Goal: Transaction & Acquisition: Purchase product/service

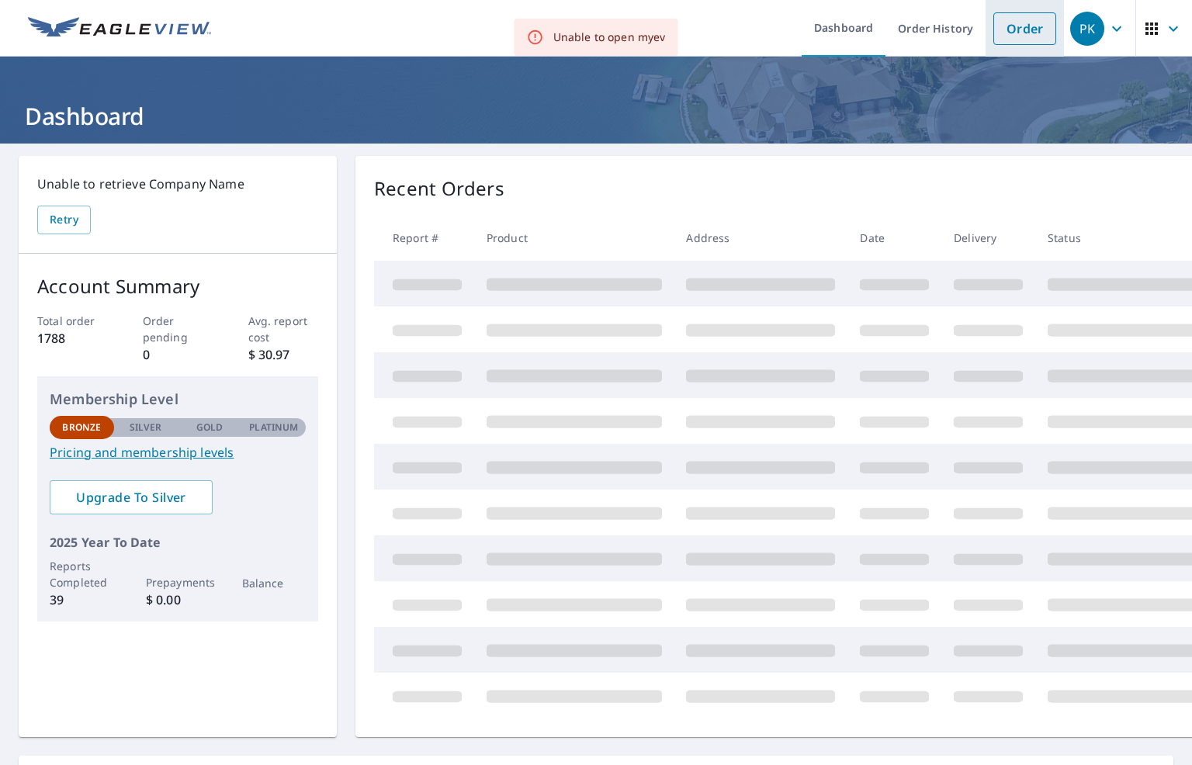
click at [1010, 38] on link "Order" at bounding box center [1024, 28] width 63 height 33
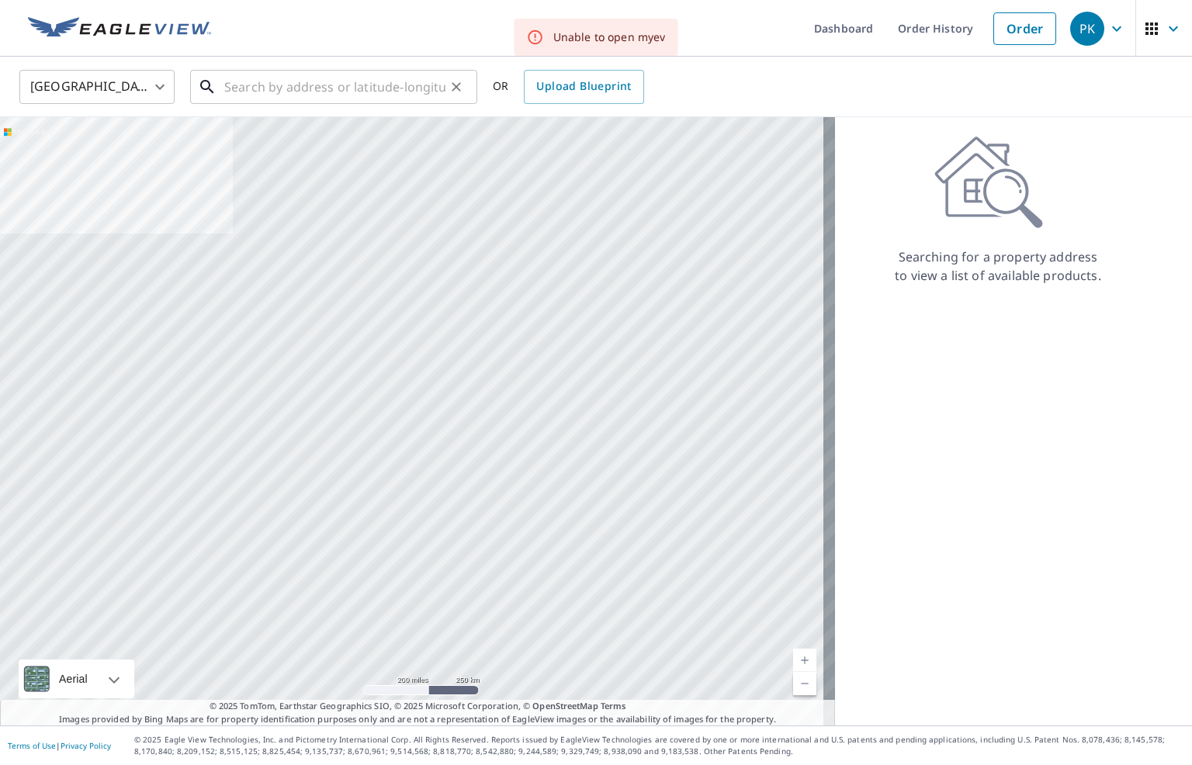
click at [262, 102] on input "text" at bounding box center [334, 86] width 221 height 43
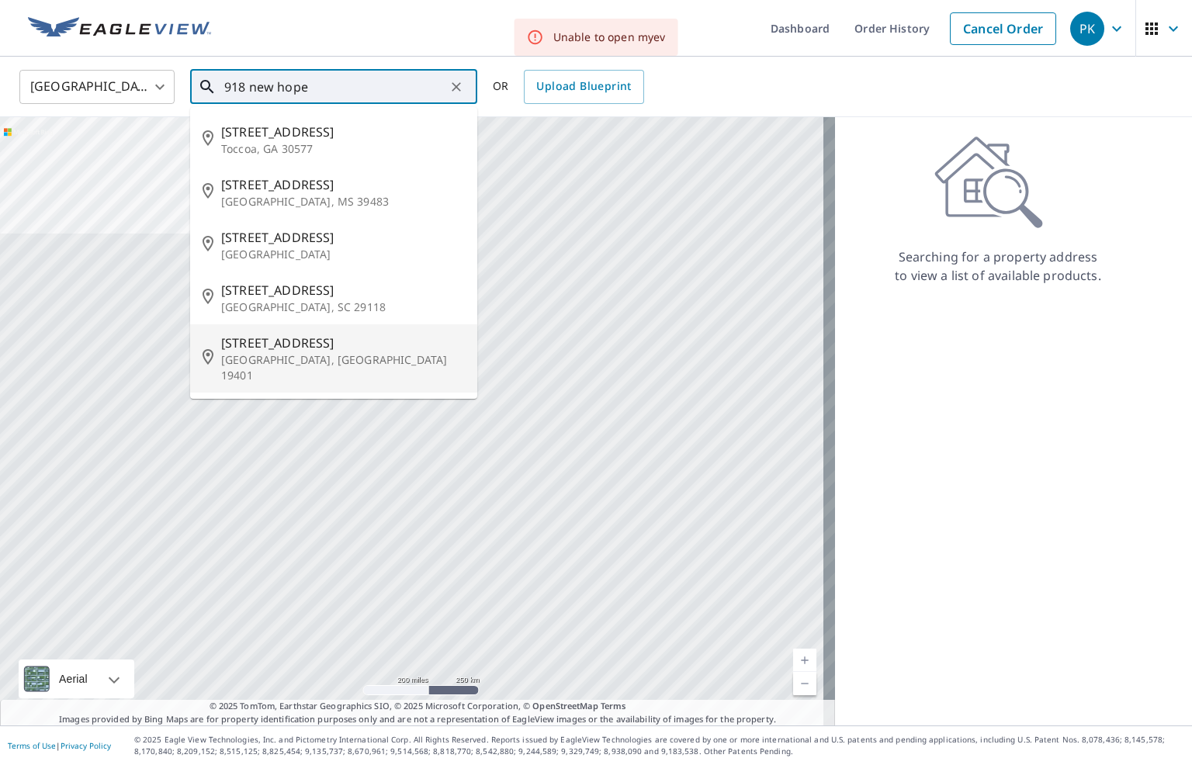
click at [273, 355] on p "[GEOGRAPHIC_DATA], [GEOGRAPHIC_DATA] 19401" at bounding box center [343, 367] width 244 height 31
type input "[STREET_ADDRESS]"
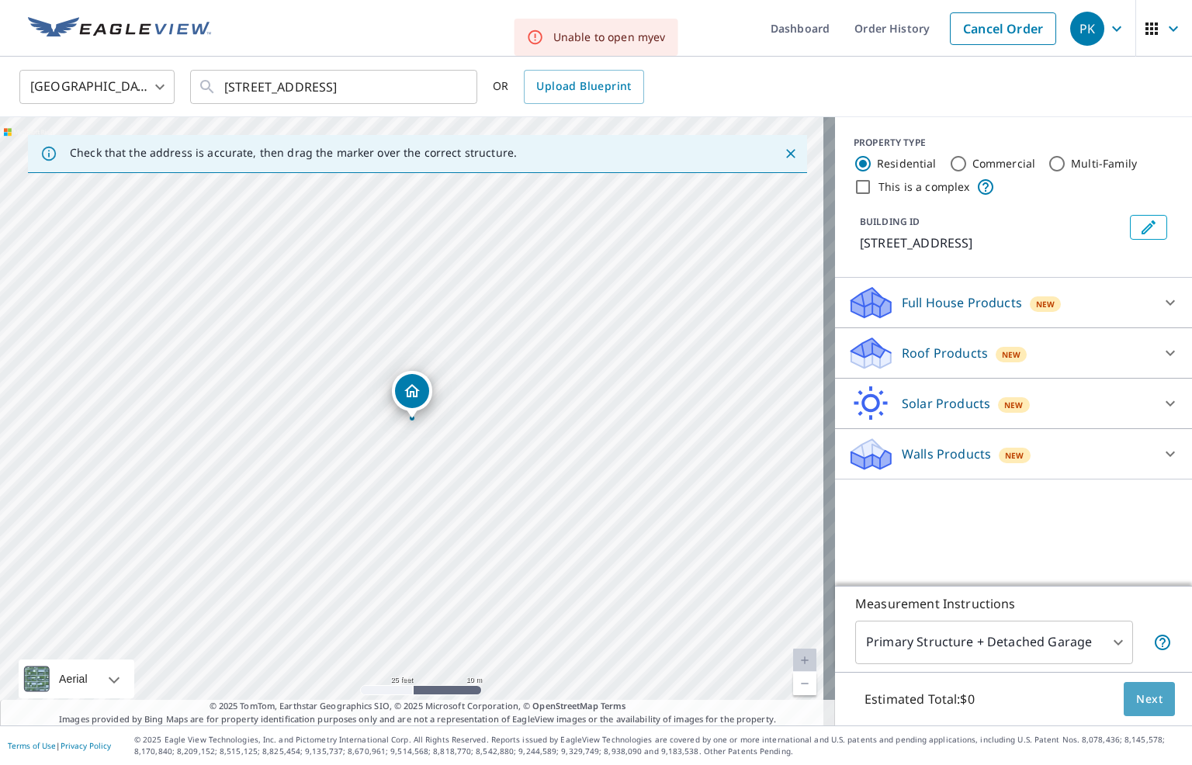
click at [1141, 700] on span "Next" at bounding box center [1149, 699] width 26 height 19
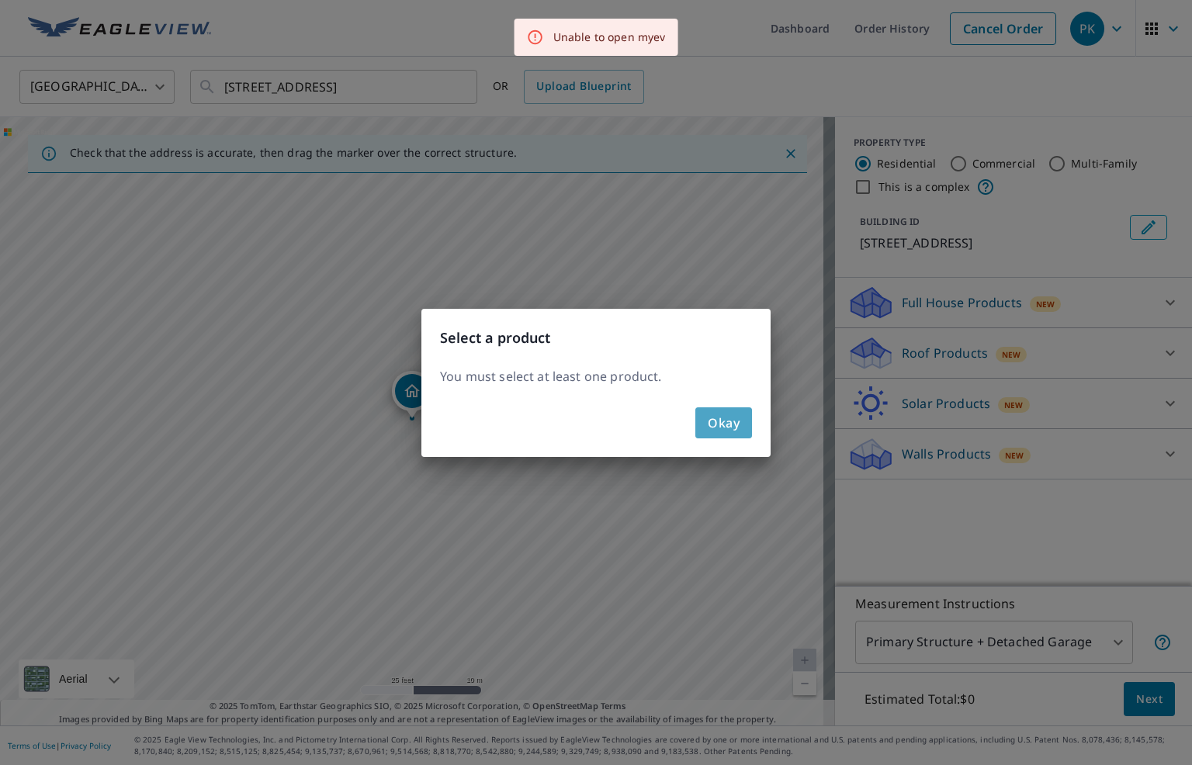
click at [746, 435] on button "Okay" at bounding box center [723, 422] width 57 height 31
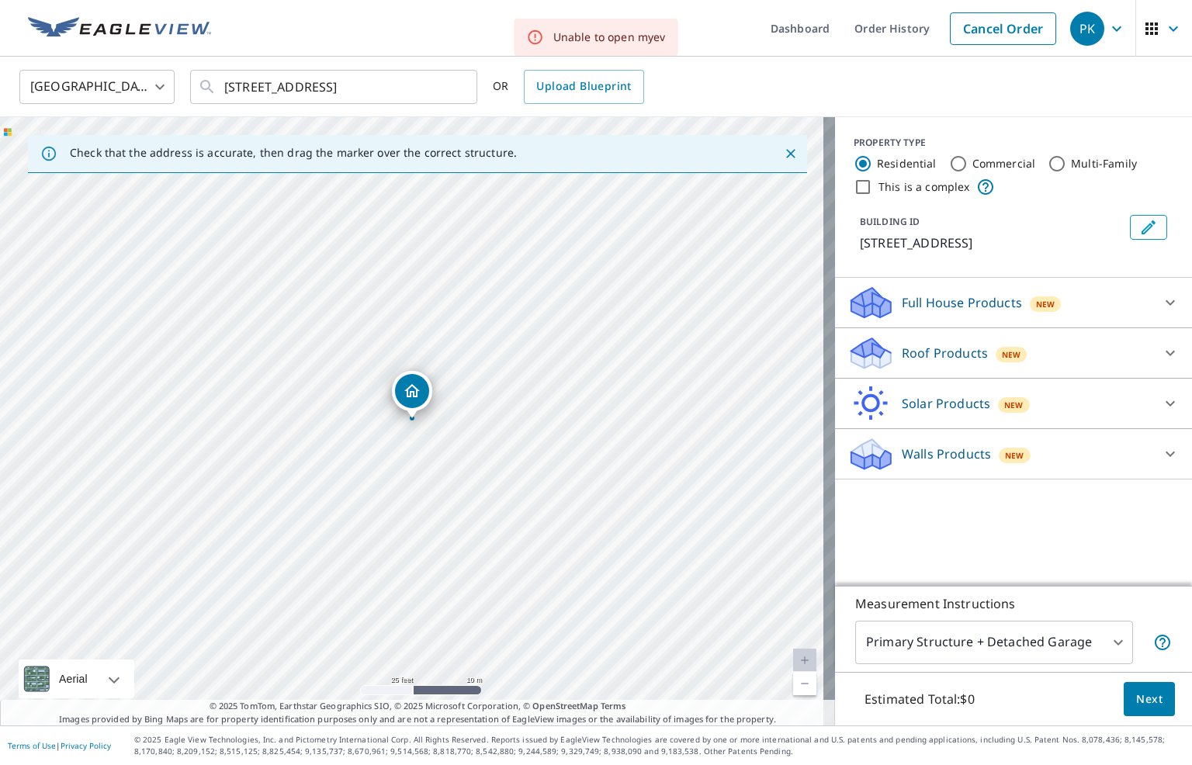
click at [946, 360] on p "Roof Products" at bounding box center [945, 353] width 86 height 19
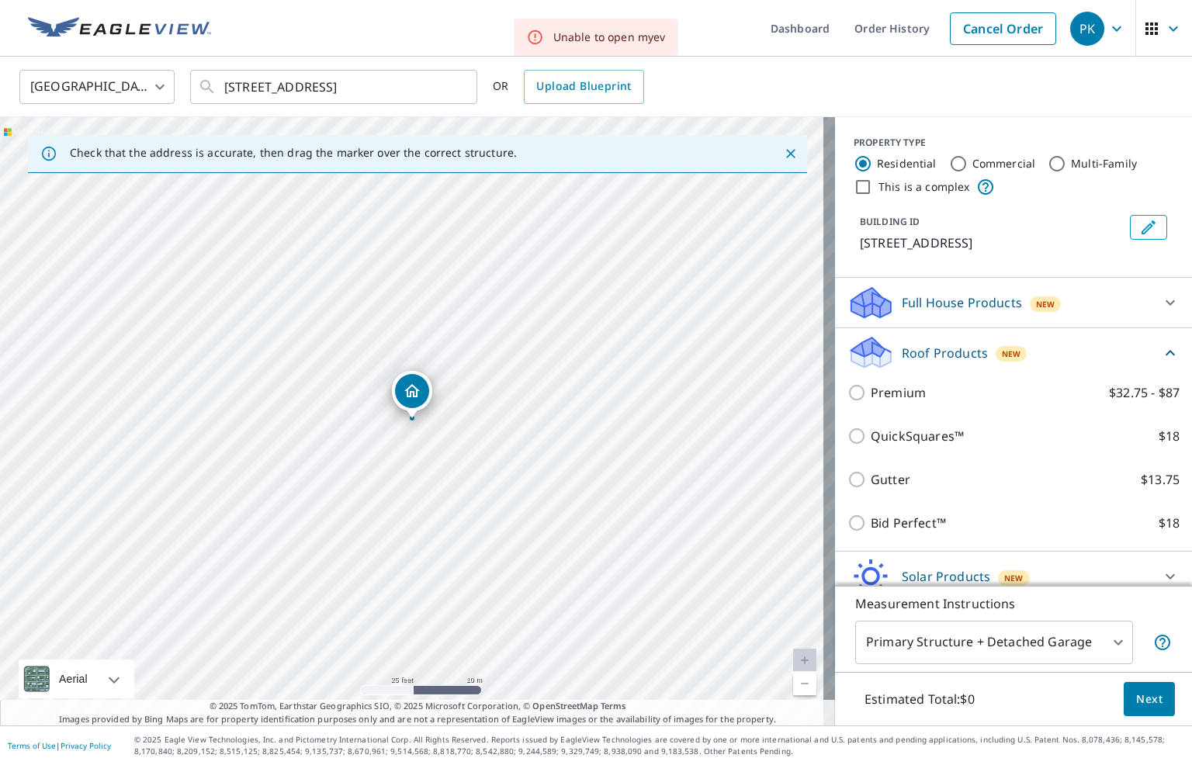
click at [847, 439] on input "QuickSquares™ $18" at bounding box center [858, 436] width 23 height 19
checkbox input "true"
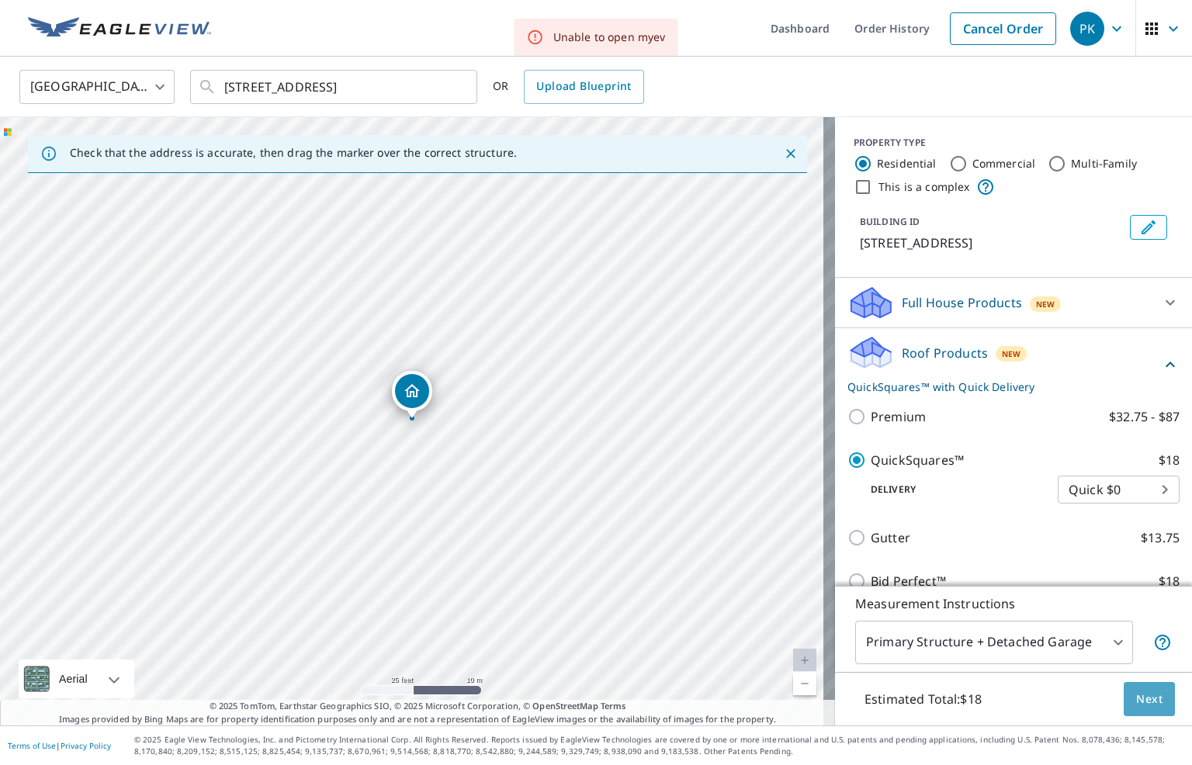
click at [1147, 692] on span "Next" at bounding box center [1149, 699] width 26 height 19
